Goal: Obtain resource: Obtain resource

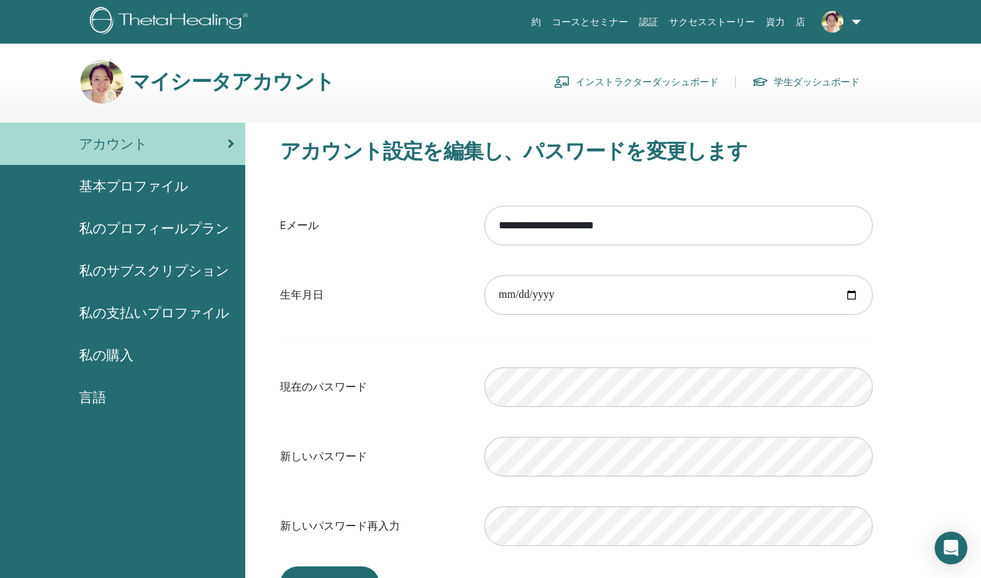
click at [773, 20] on link "資力" at bounding box center [776, 22] width 30 height 25
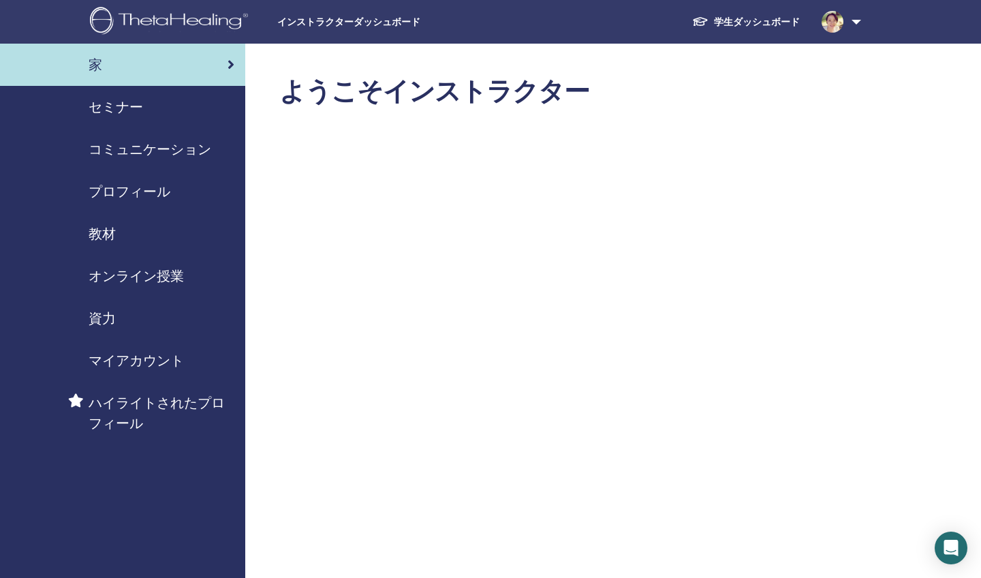
click at [104, 312] on span "資力" at bounding box center [102, 318] width 27 height 20
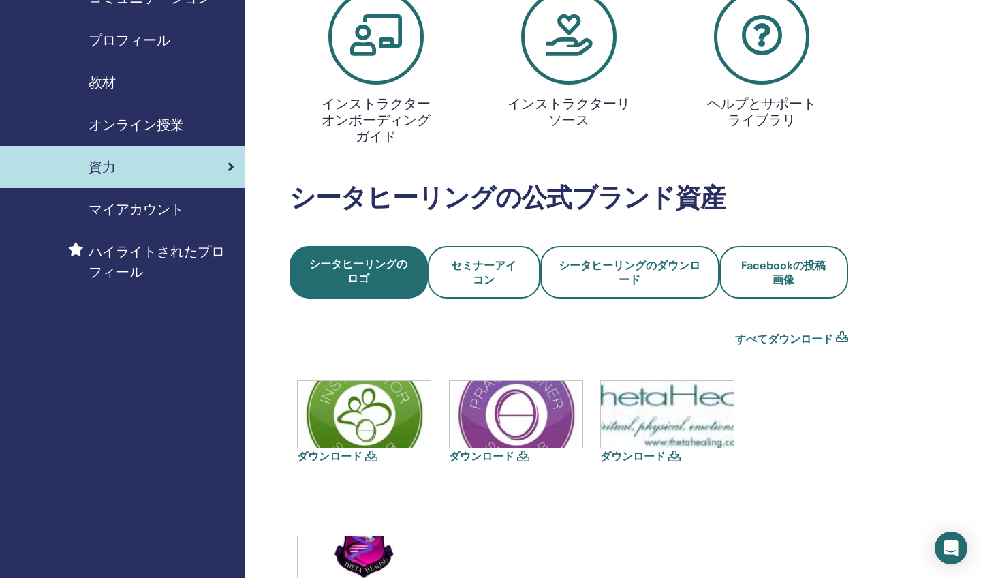
scroll to position [153, 0]
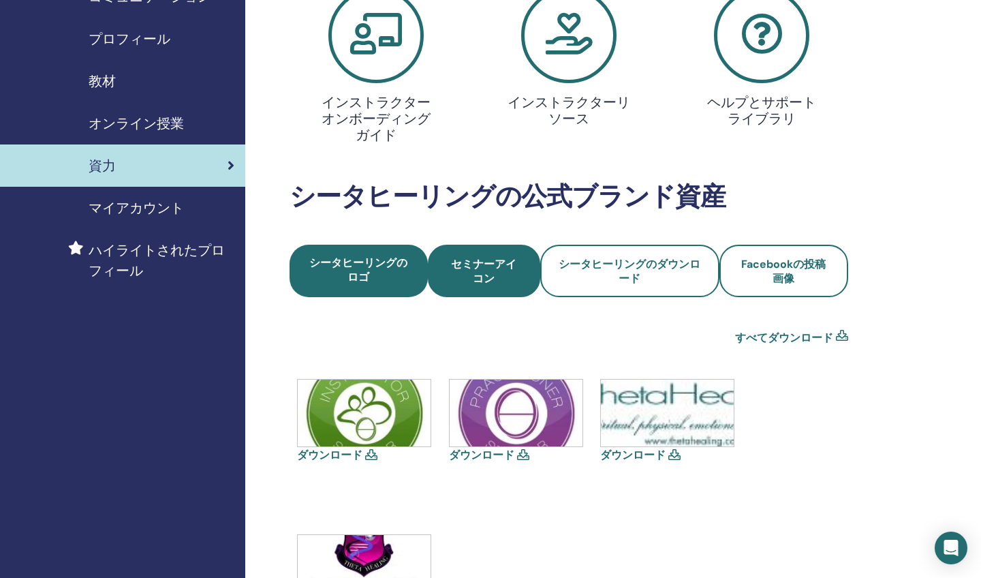
click at [488, 271] on span "セミナーアイコン" at bounding box center [484, 271] width 76 height 29
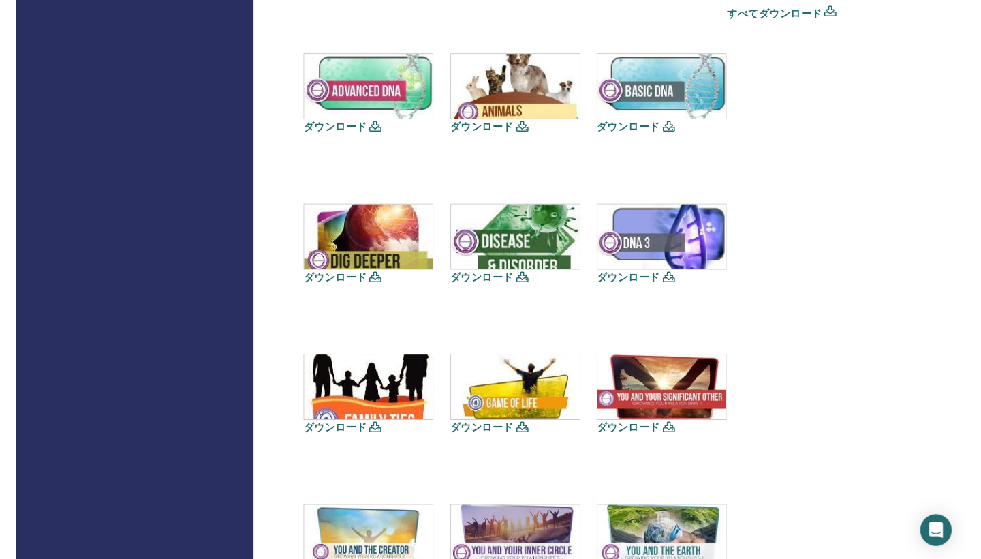
scroll to position [457, 0]
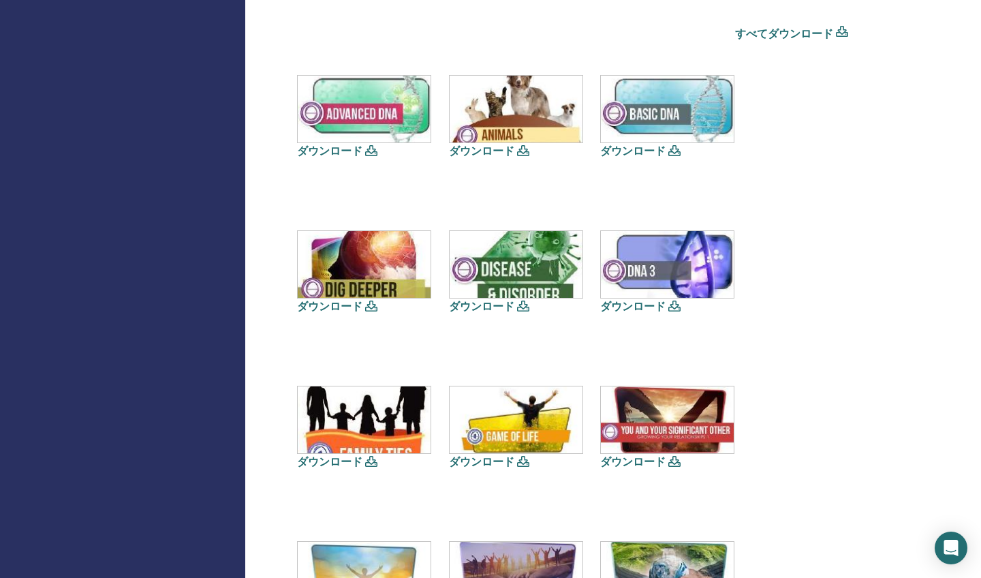
click at [642, 115] on img at bounding box center [667, 109] width 133 height 67
click at [675, 148] on icon at bounding box center [675, 150] width 12 height 11
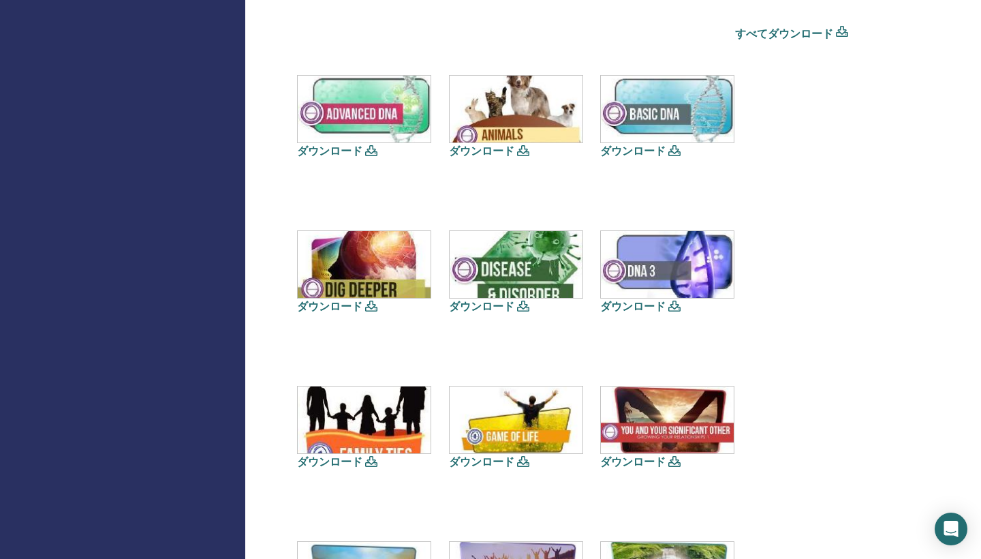
click at [696, 92] on img at bounding box center [667, 109] width 133 height 67
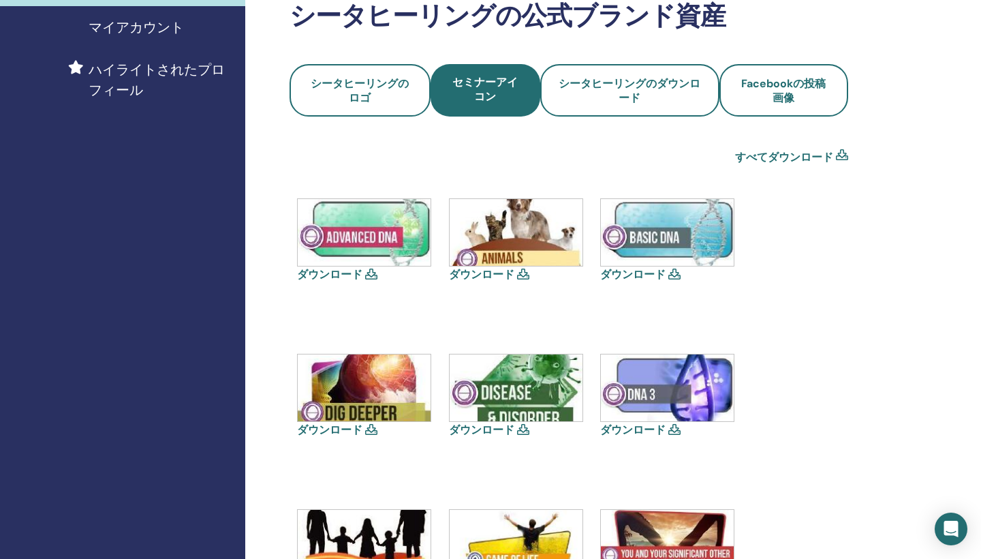
scroll to position [289, 0]
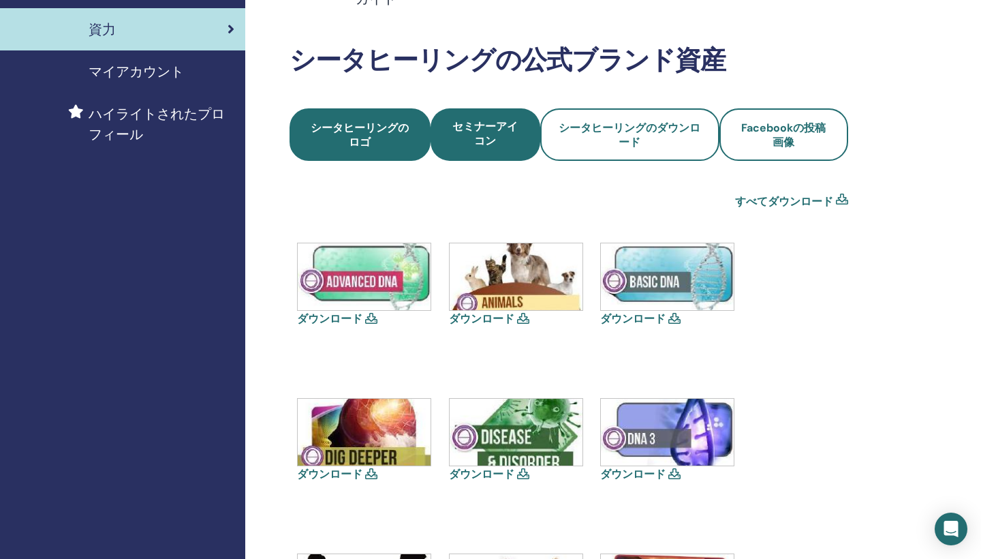
click at [394, 134] on span "シータヒーリングのロゴ" at bounding box center [360, 135] width 104 height 29
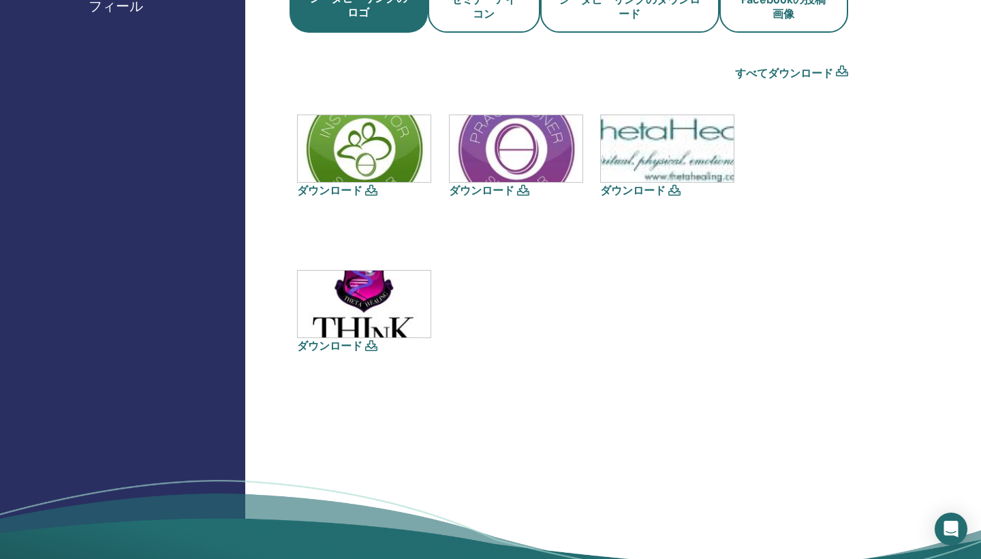
scroll to position [318, 0]
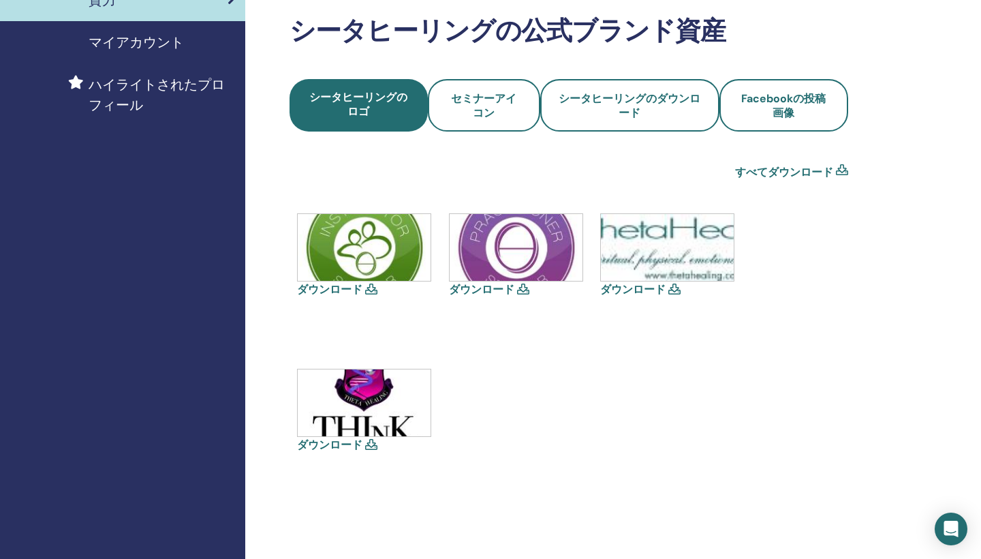
click at [520, 258] on img at bounding box center [516, 247] width 133 height 67
click at [519, 254] on img at bounding box center [516, 247] width 133 height 67
click at [518, 287] on icon at bounding box center [523, 288] width 12 height 11
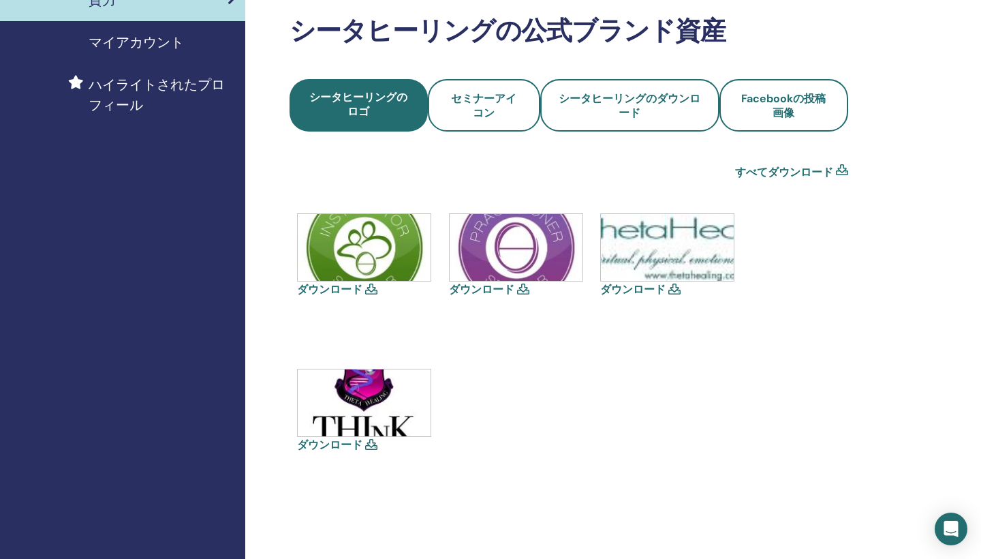
scroll to position [316, 0]
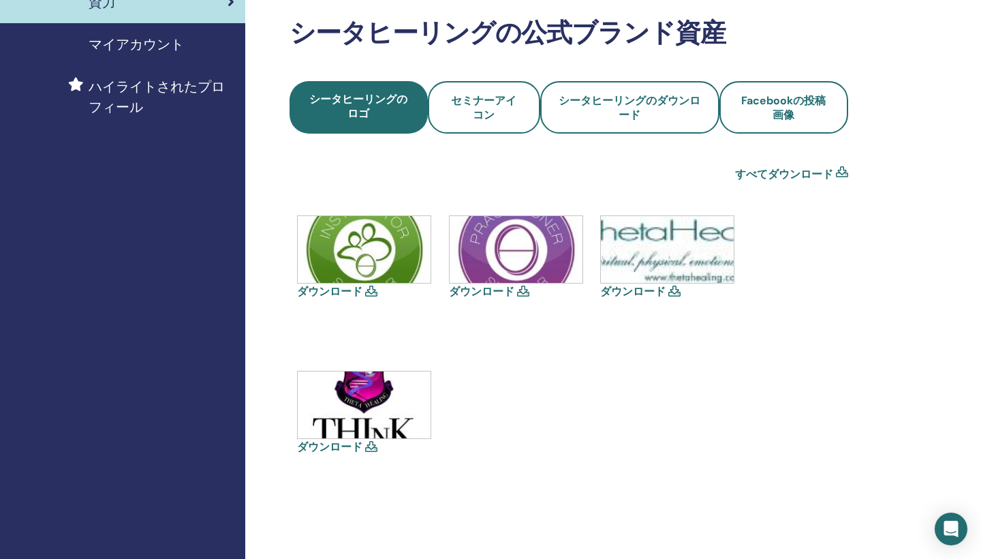
click at [648, 251] on img at bounding box center [667, 249] width 133 height 67
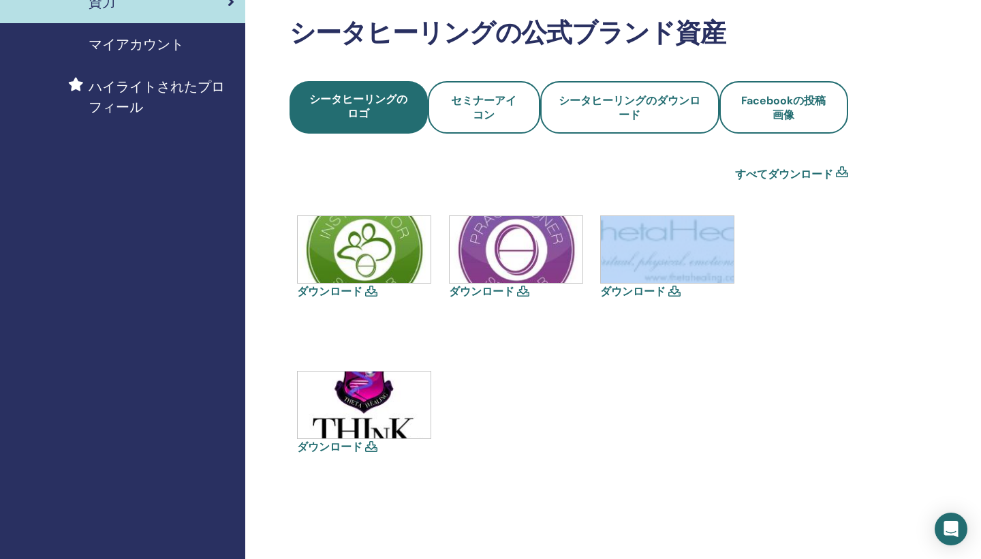
click at [648, 251] on img at bounding box center [667, 249] width 133 height 67
click at [504, 106] on span "セミナーアイコン" at bounding box center [484, 107] width 76 height 29
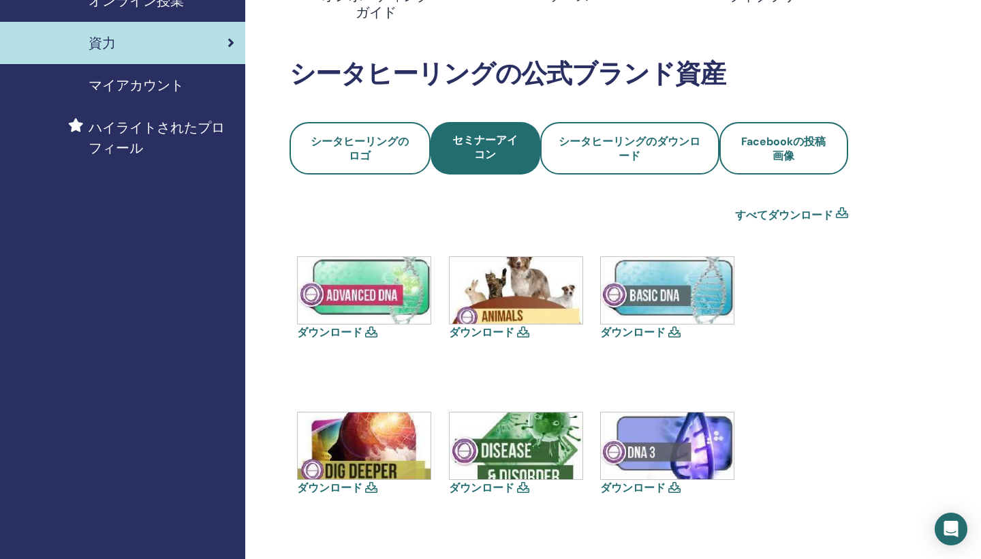
scroll to position [283, 0]
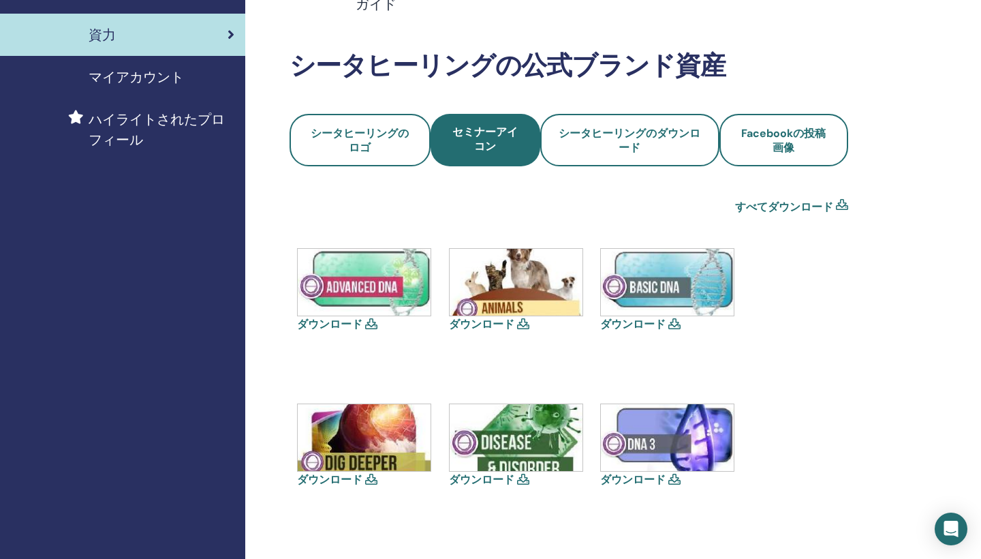
click at [667, 264] on img at bounding box center [667, 282] width 133 height 67
click at [689, 252] on img at bounding box center [667, 282] width 133 height 67
click at [673, 324] on icon at bounding box center [675, 323] width 12 height 11
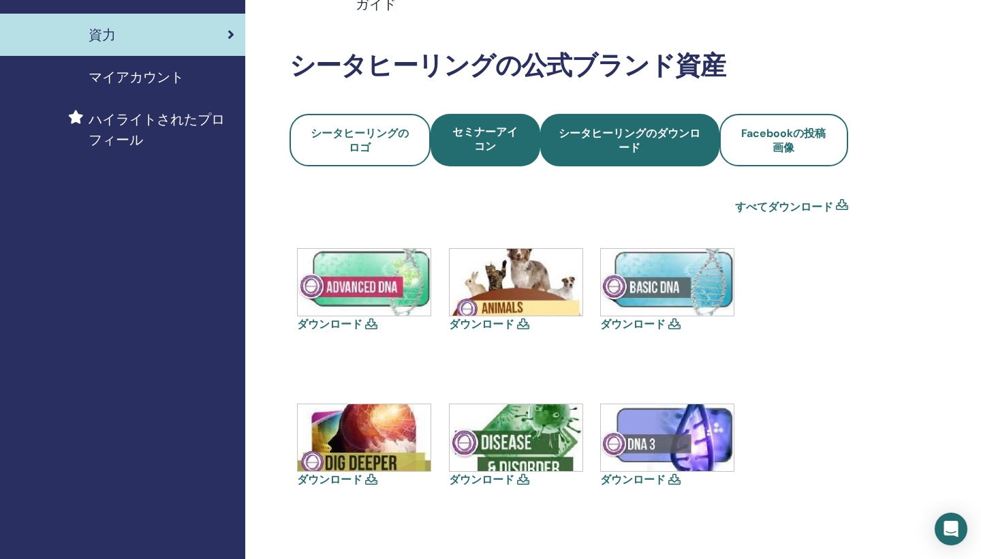
click at [680, 128] on span "シータヒーリングのダウンロード" at bounding box center [630, 140] width 142 height 29
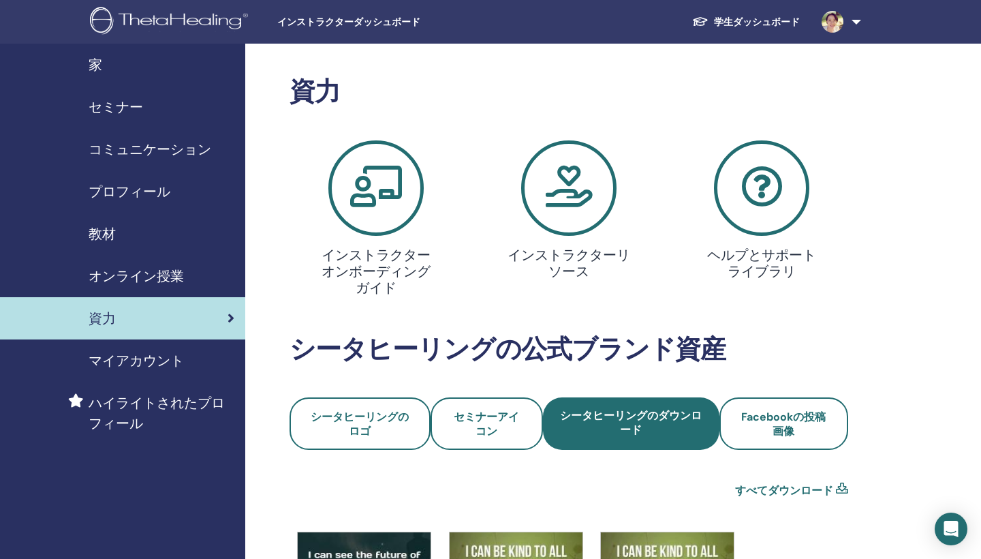
click at [387, 178] on icon at bounding box center [375, 187] width 95 height 95
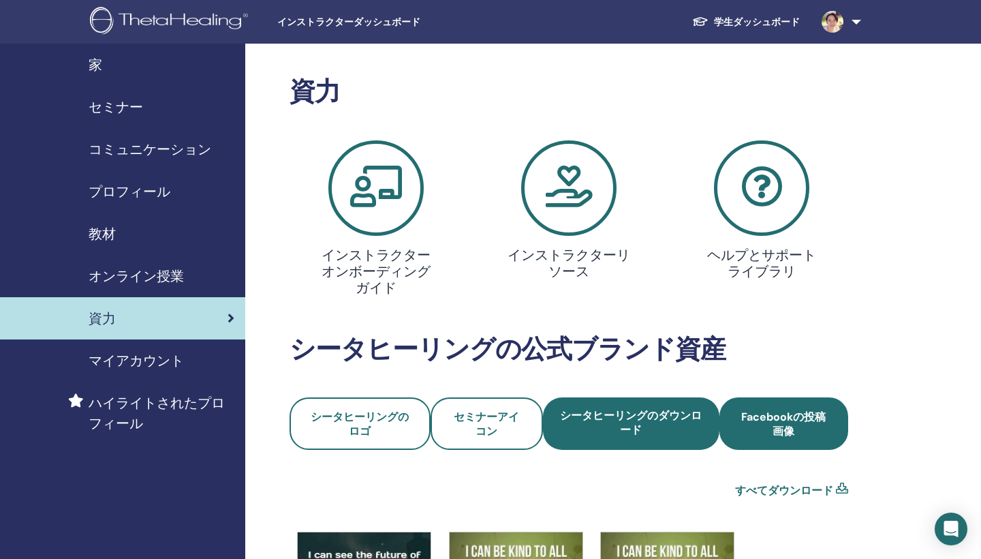
click at [775, 414] on span "Facebookの投稿画像" at bounding box center [784, 424] width 93 height 29
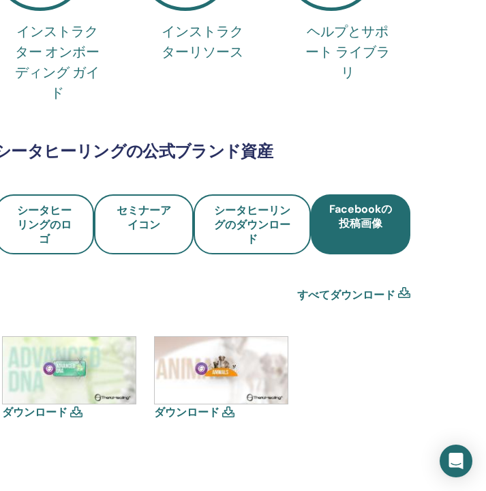
scroll to position [307, 279]
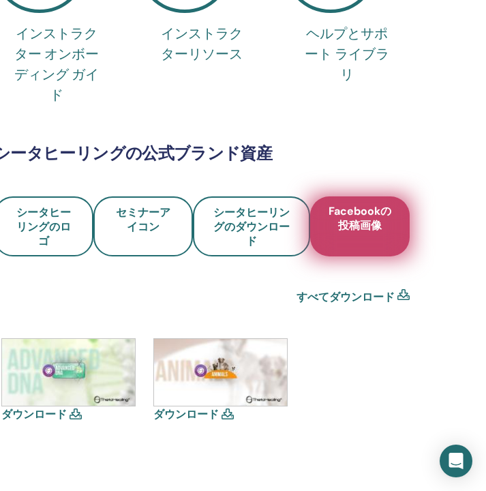
drag, startPoint x: 91, startPoint y: 7, endPoint x: 373, endPoint y: 227, distance: 357.3
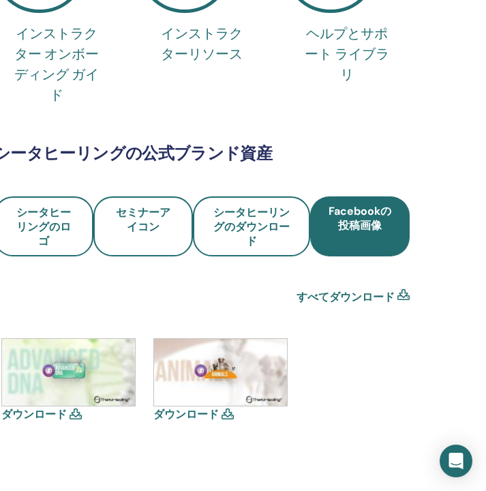
click at [400, 296] on icon at bounding box center [403, 297] width 12 height 16
click at [398, 295] on icon at bounding box center [403, 297] width 12 height 16
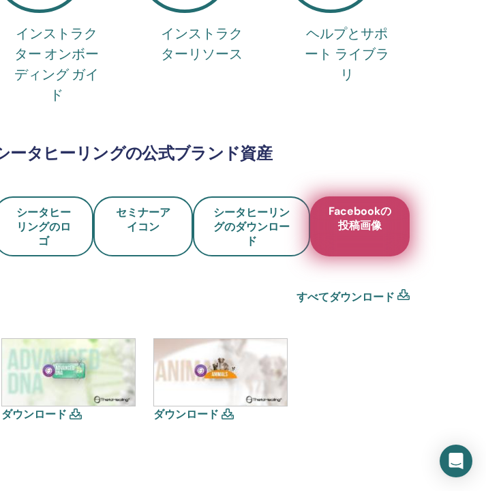
click at [380, 234] on span "Facebookの投稿画像" at bounding box center [359, 227] width 65 height 46
